Goal: Navigation & Orientation: Find specific page/section

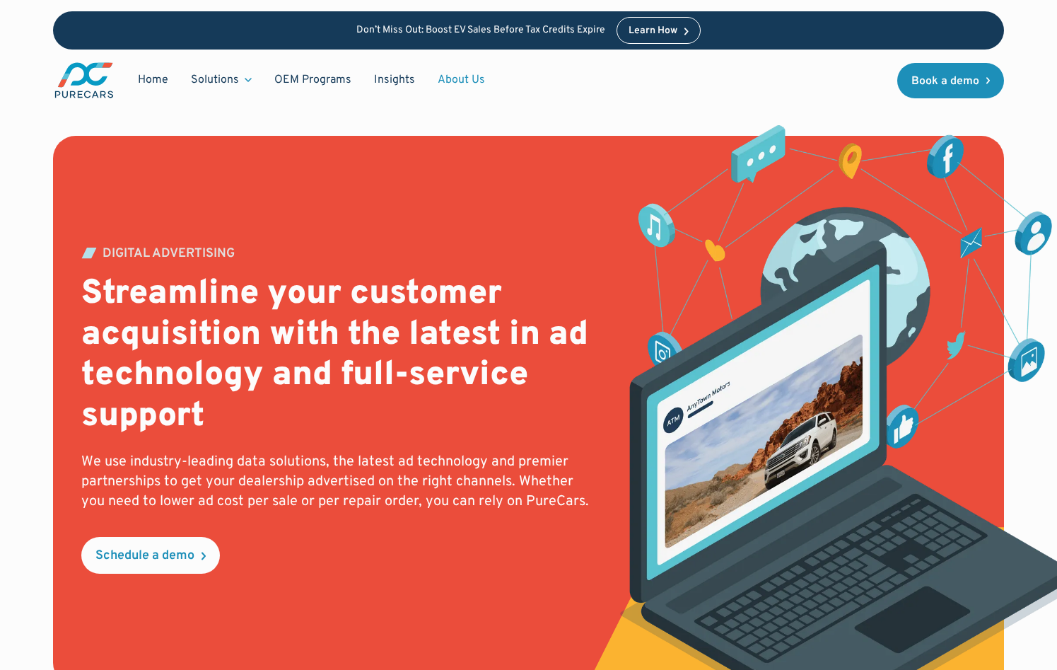
click at [478, 85] on link "About Us" at bounding box center [461, 79] width 70 height 27
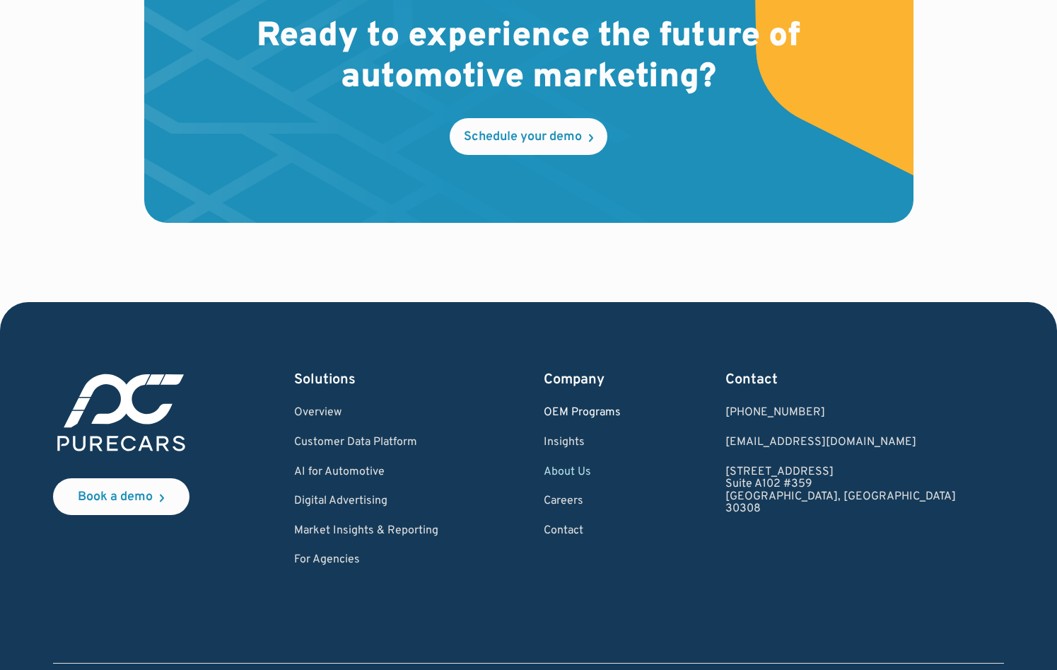
scroll to position [3947, 0]
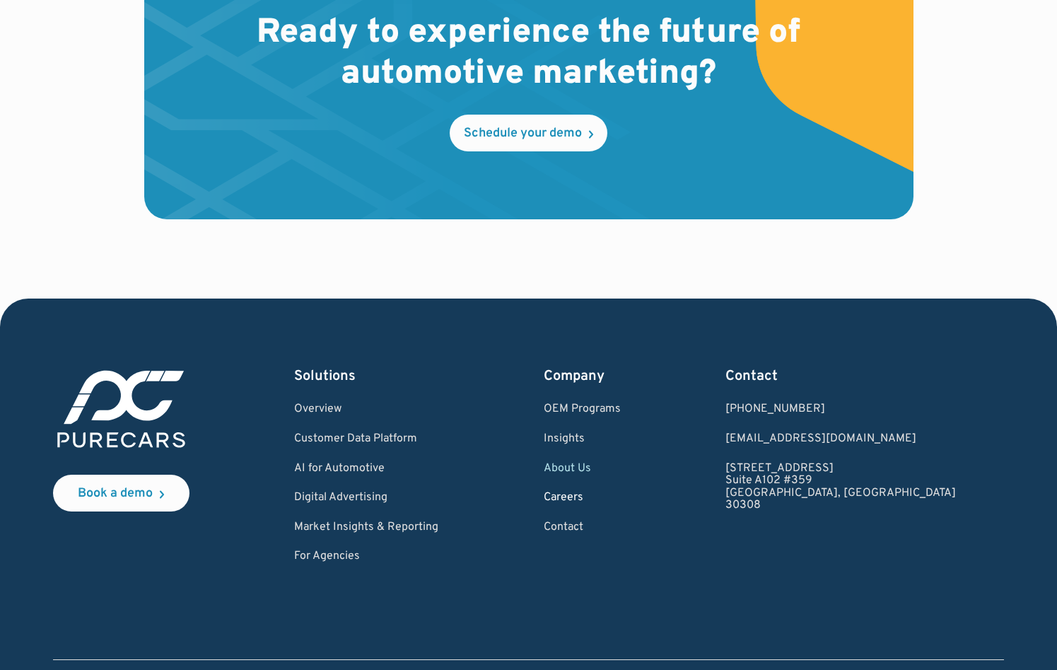
click at [619, 500] on link "Careers" at bounding box center [582, 497] width 77 height 13
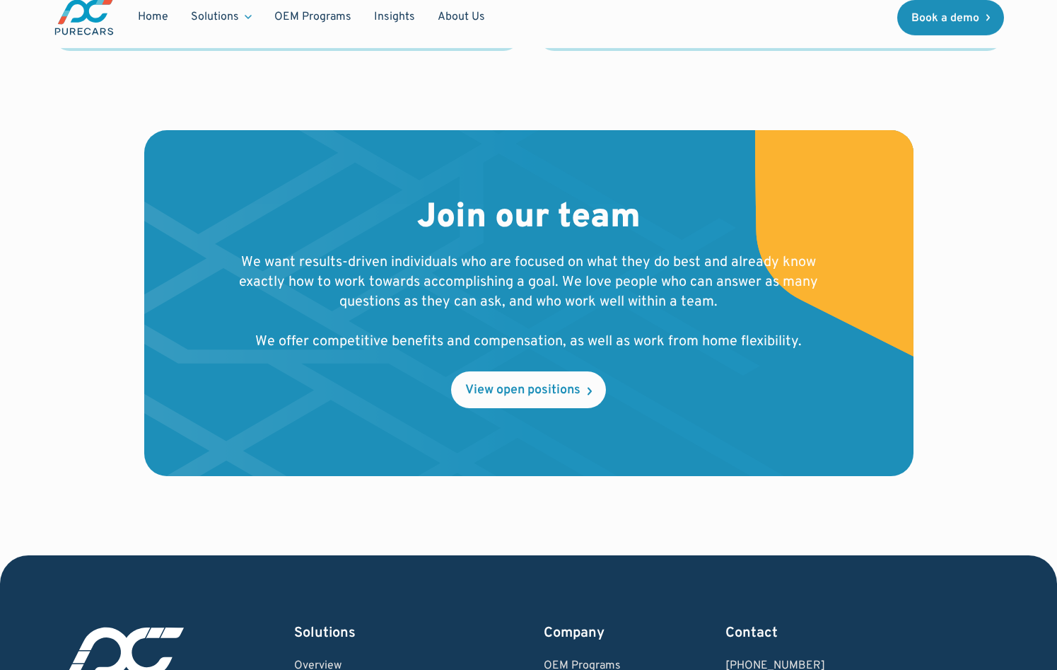
scroll to position [1374, 0]
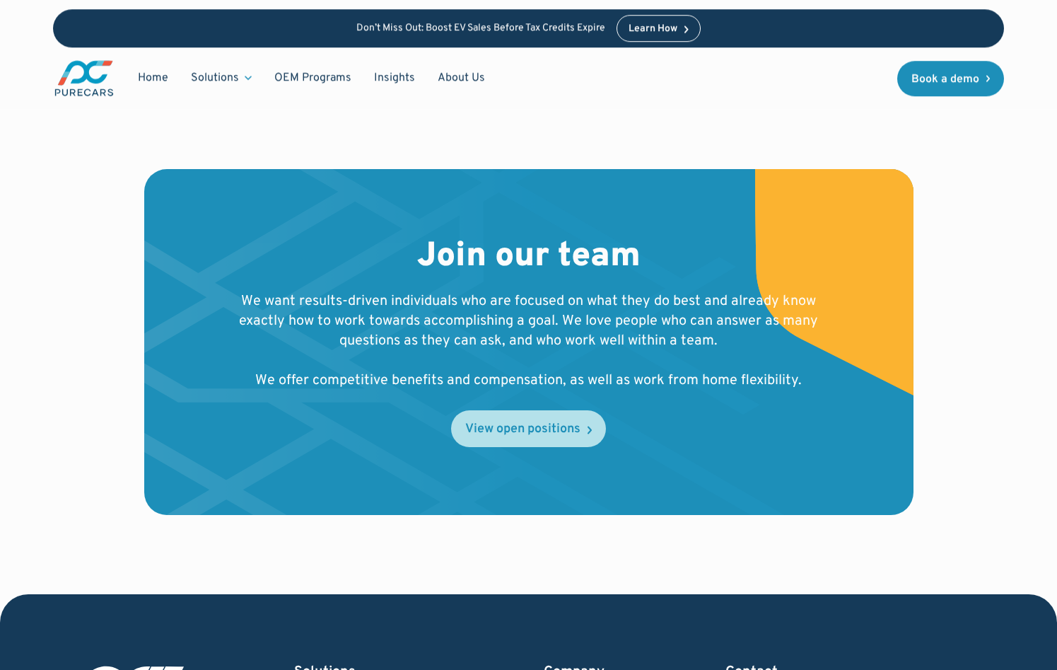
click at [527, 423] on div "View open positions" at bounding box center [522, 429] width 115 height 13
